Goal: Information Seeking & Learning: Learn about a topic

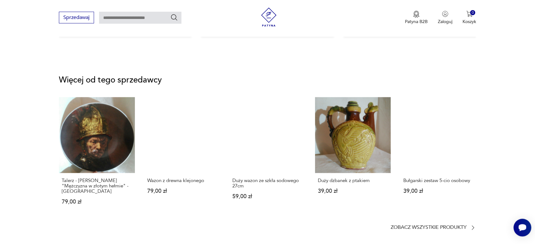
scroll to position [768, 0]
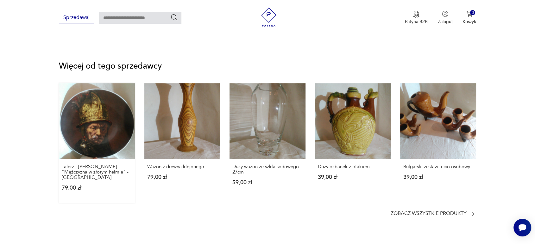
click at [91, 132] on link "Talerz - [PERSON_NAME] "Mężczyzna w złotym hełmie" - Bavaria 79,00 zł" at bounding box center [97, 143] width 76 height 120
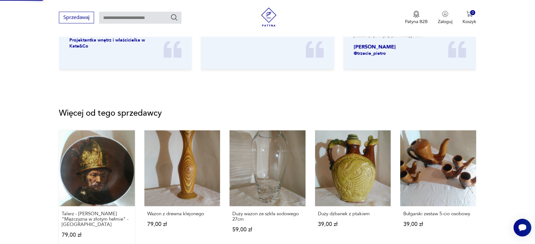
scroll to position [250, 0]
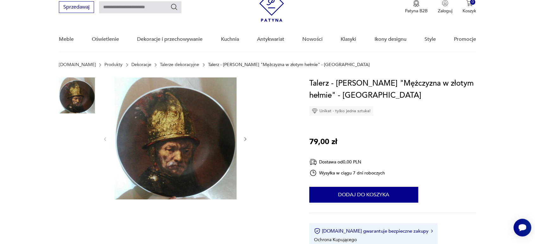
scroll to position [28, 0]
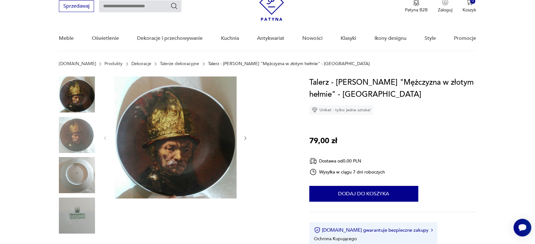
click at [70, 182] on img at bounding box center [77, 175] width 36 height 36
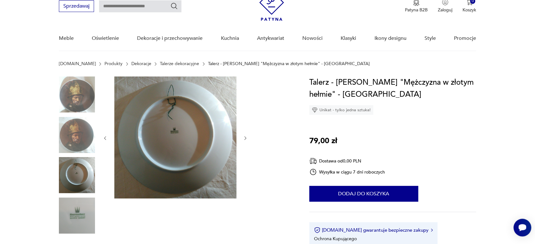
click at [72, 221] on img at bounding box center [77, 216] width 36 height 36
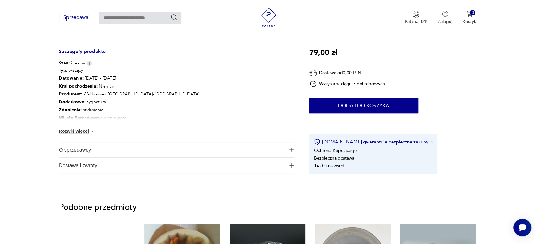
scroll to position [295, 0]
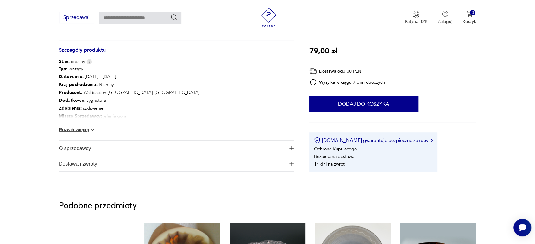
click at [84, 128] on button "Rozwiń więcej" at bounding box center [77, 130] width 37 height 6
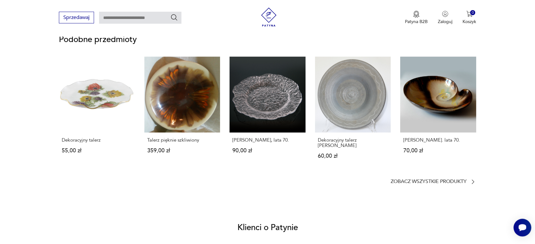
scroll to position [478, 0]
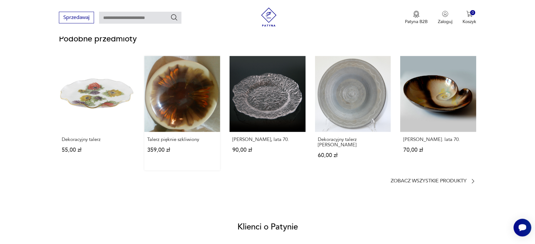
click at [186, 106] on link "Talerz pięknie szkliwiony 359,00 zł" at bounding box center [182, 113] width 76 height 115
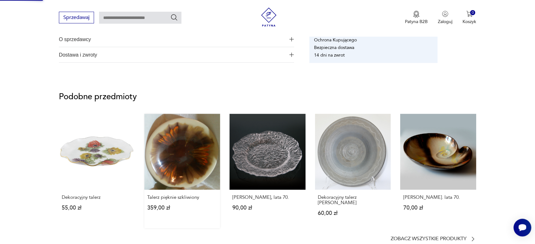
scroll to position [160, 0]
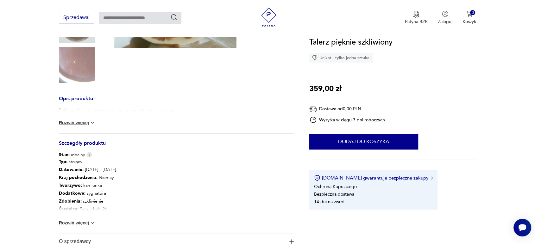
scroll to position [253, 0]
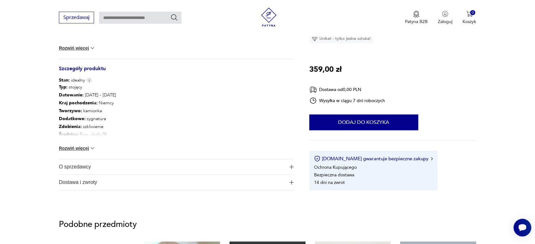
click at [63, 149] on button "Rozwiń więcej" at bounding box center [77, 148] width 37 height 6
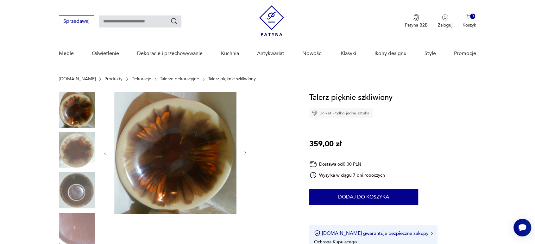
scroll to position [0, 0]
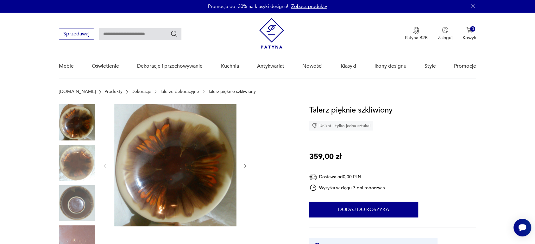
click at [71, 203] on img at bounding box center [77, 203] width 36 height 36
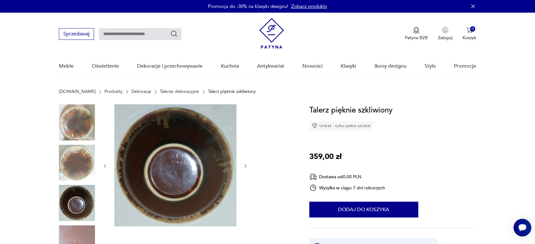
click at [73, 175] on img at bounding box center [77, 163] width 36 height 36
